Goal: Task Accomplishment & Management: Manage account settings

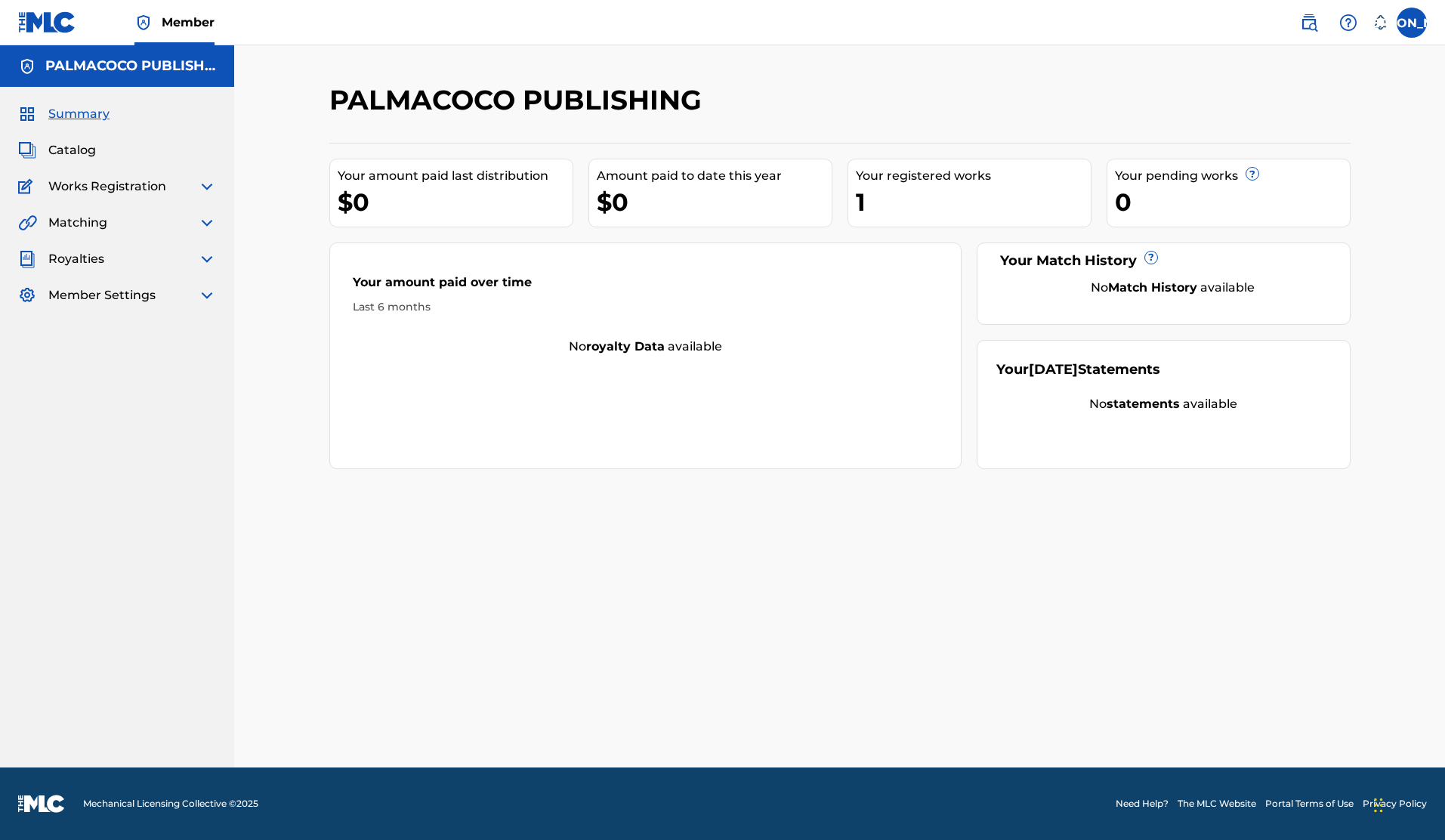
click at [111, 71] on h5 "PALMACOCO PUBLISHING" at bounding box center [130, 66] width 171 height 17
click at [188, 13] on span "Member" at bounding box center [188, 22] width 52 height 17
click at [68, 20] on img at bounding box center [47, 22] width 58 height 22
click at [1416, 15] on label at bounding box center [1412, 23] width 30 height 30
click at [1412, 23] on input "[PERSON_NAME] [PERSON_NAME] [EMAIL_ADDRESS][DOMAIN_NAME] Notification Preferenc…" at bounding box center [1412, 23] width 0 height 0
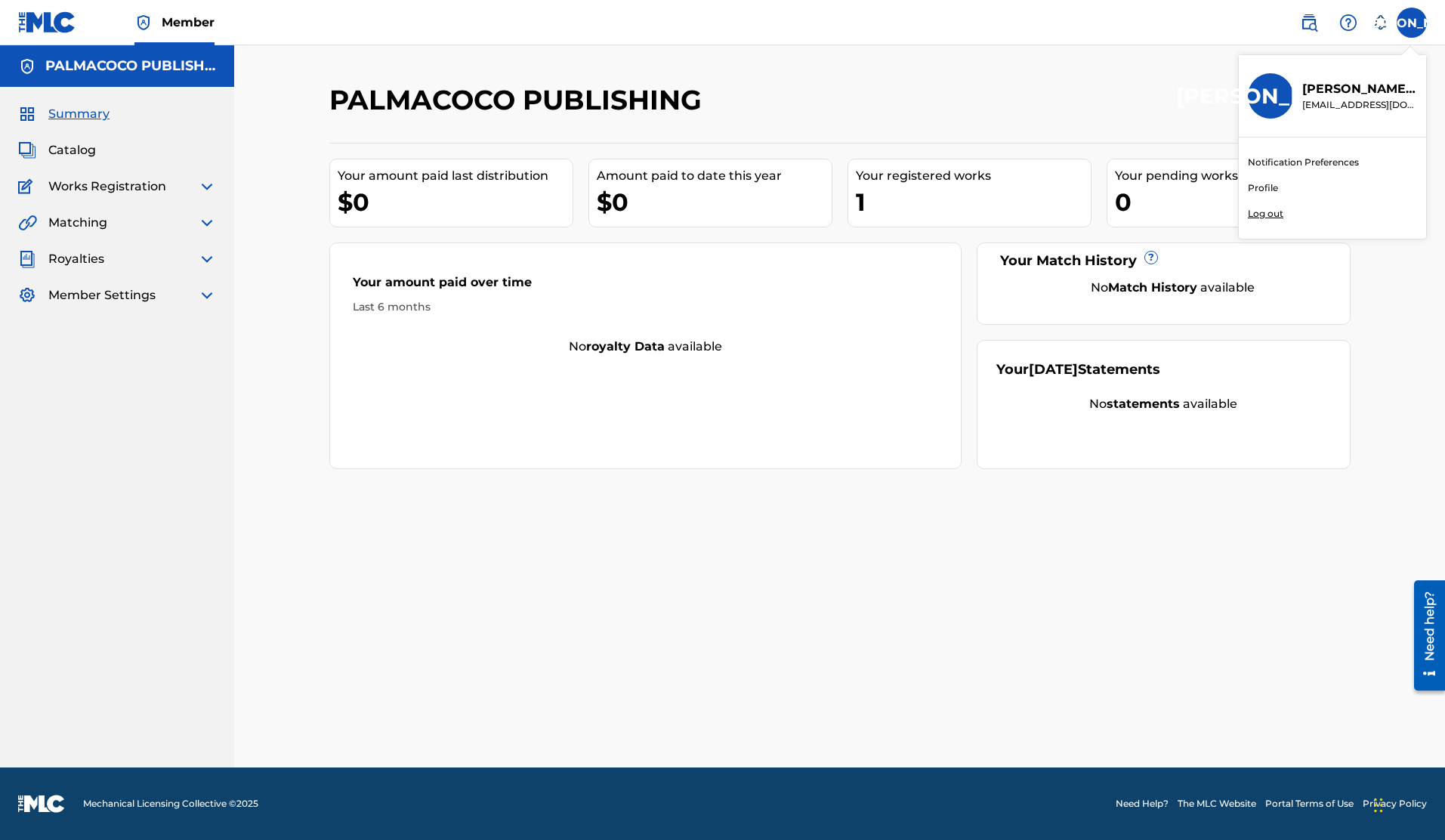
click at [1263, 190] on link "Profile" at bounding box center [1263, 188] width 30 height 13
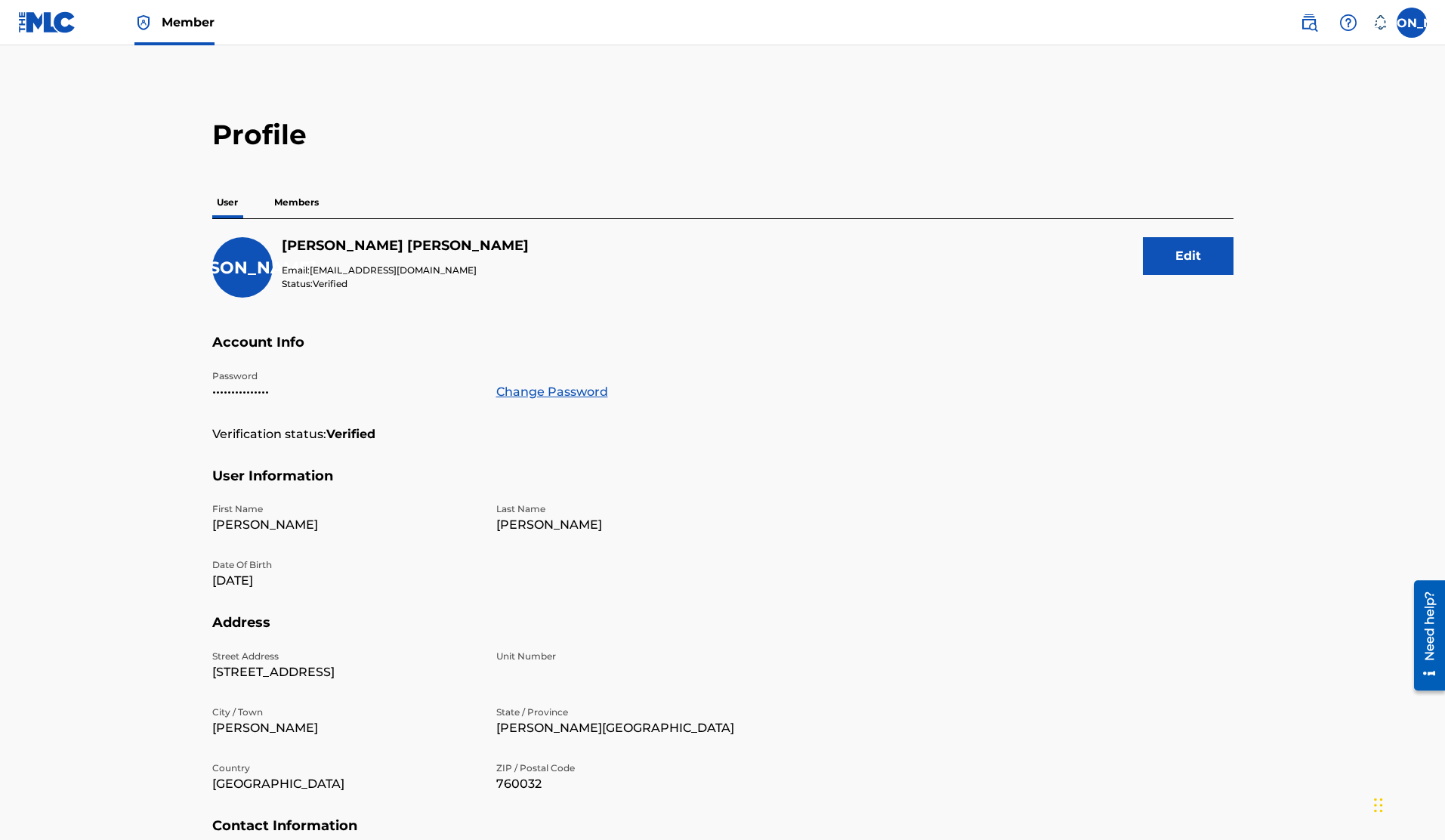
click at [293, 192] on p "Members" at bounding box center [296, 202] width 53 height 31
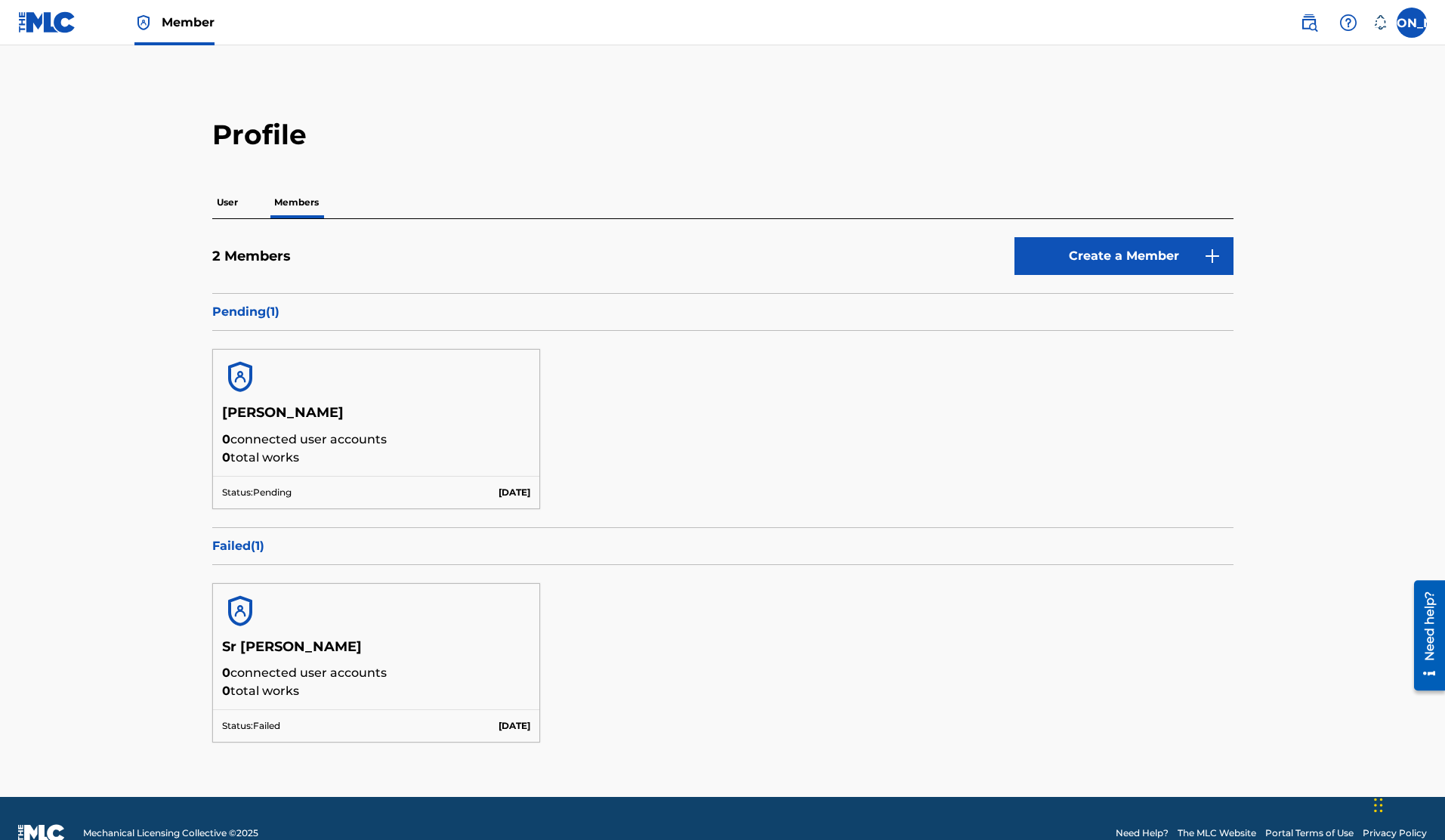
scroll to position [30, 0]
